Goal: Task Accomplishment & Management: Manage account settings

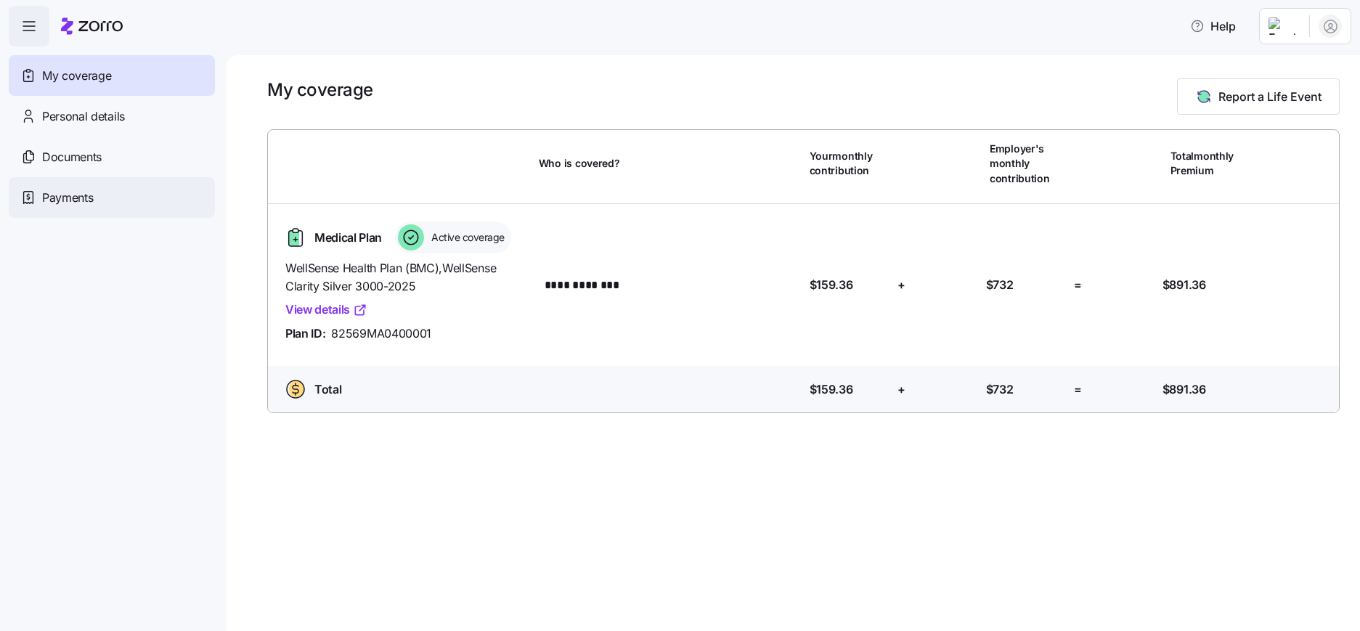
click at [61, 203] on span "Payments" at bounding box center [67, 198] width 51 height 18
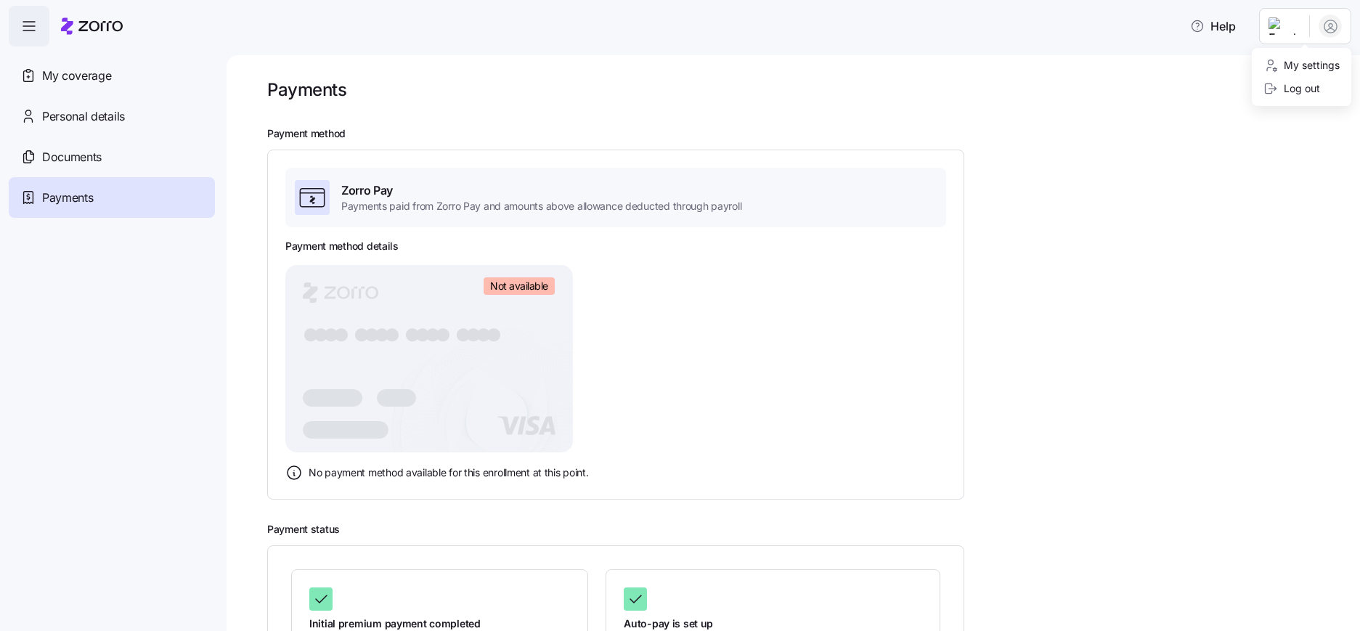
click at [1323, 30] on html "Help My coverage Personal details Documents Partners hub Payments Payments Paym…" at bounding box center [680, 311] width 1360 height 622
click at [1289, 89] on div "Log out" at bounding box center [1291, 89] width 57 height 16
